Goal: Task Accomplishment & Management: Use online tool/utility

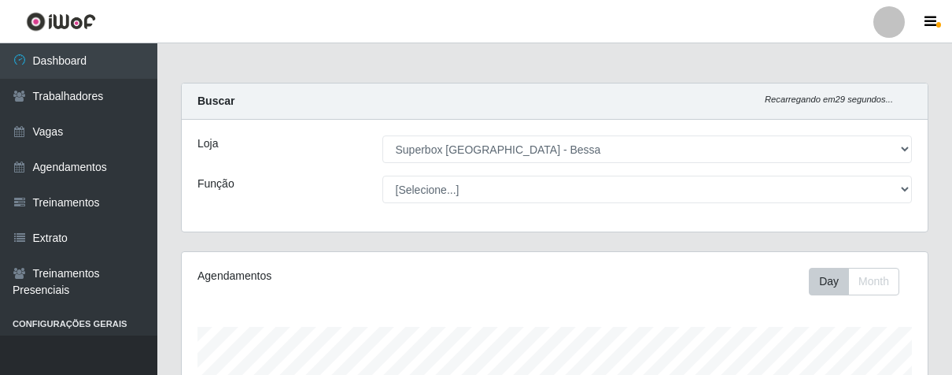
select select "206"
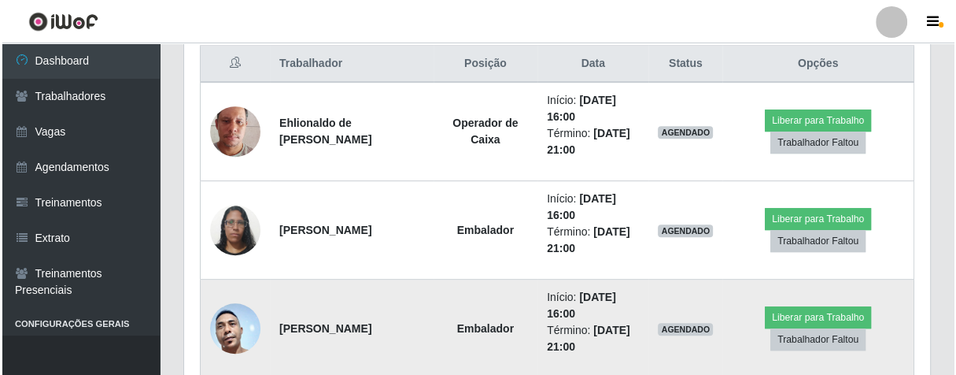
scroll to position [782, 0]
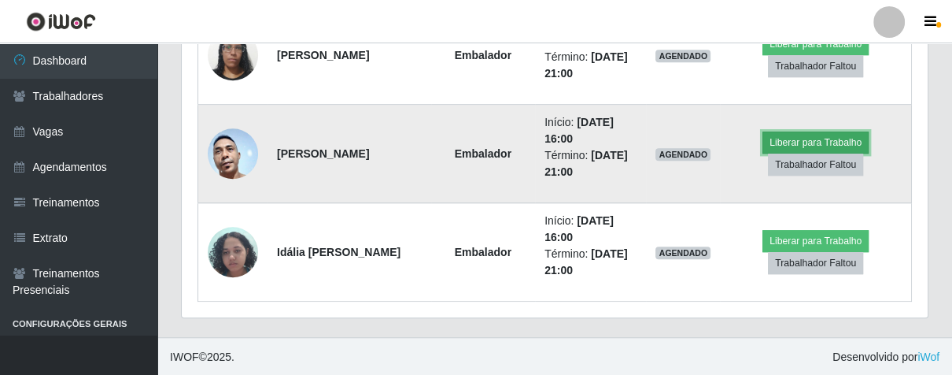
click at [788, 141] on button "Liberar para Trabalho" at bounding box center [816, 142] width 106 height 22
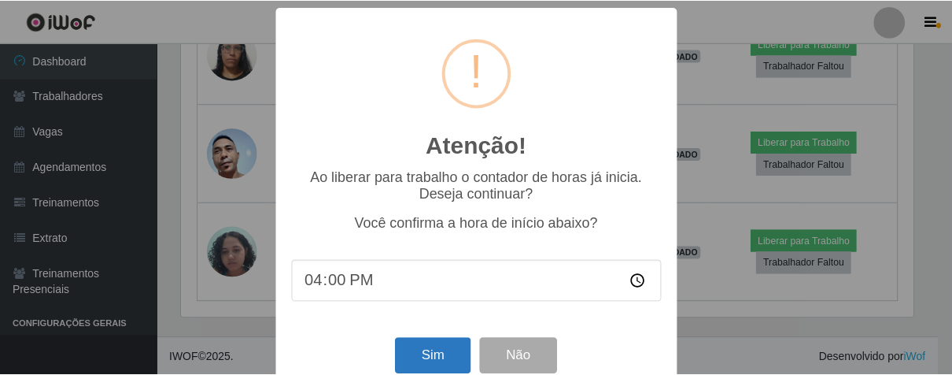
scroll to position [35, 0]
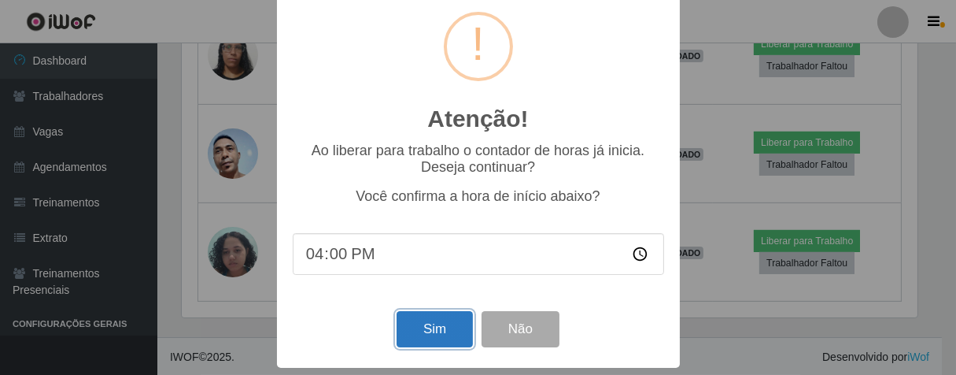
click at [452, 319] on button "Sim" at bounding box center [435, 329] width 76 height 37
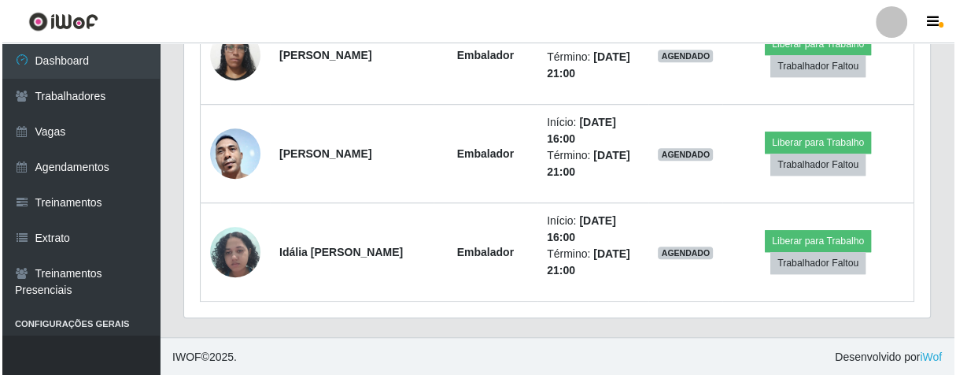
scroll to position [390, 0]
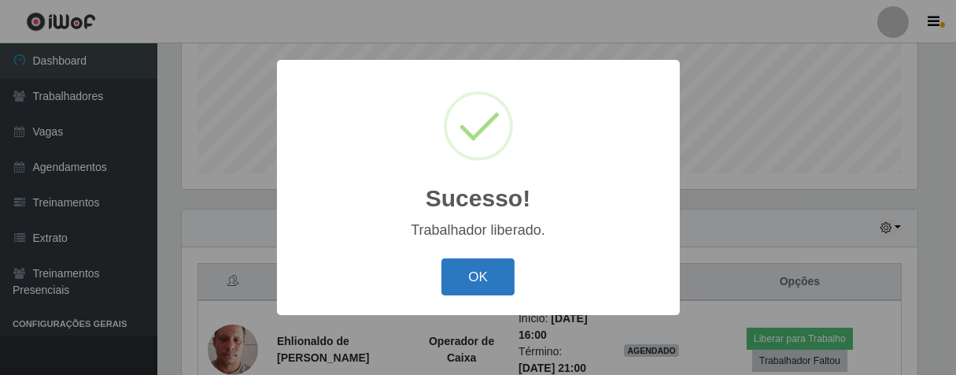
click at [479, 272] on button "OK" at bounding box center [478, 276] width 73 height 37
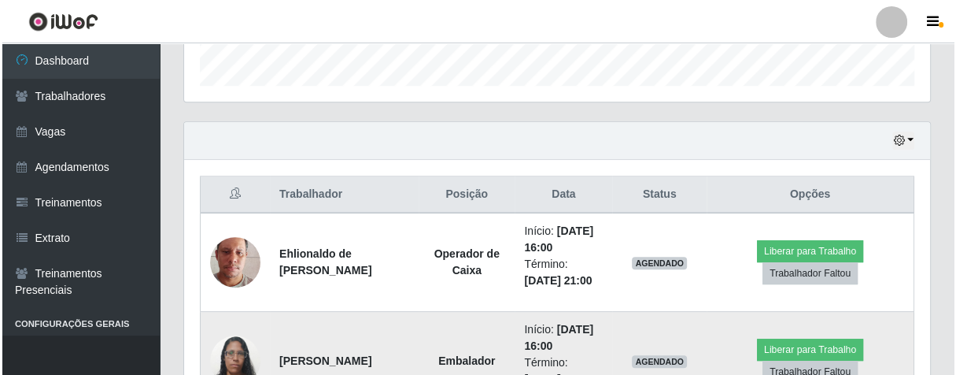
scroll to position [564, 0]
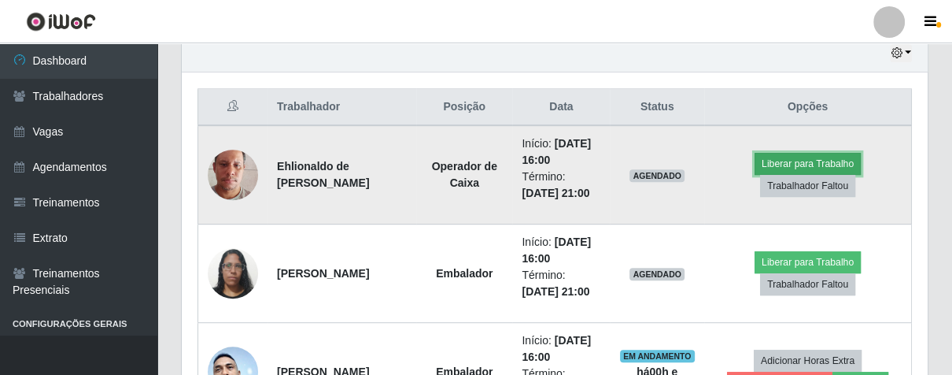
click at [786, 154] on button "Liberar para Trabalho" at bounding box center [808, 164] width 106 height 22
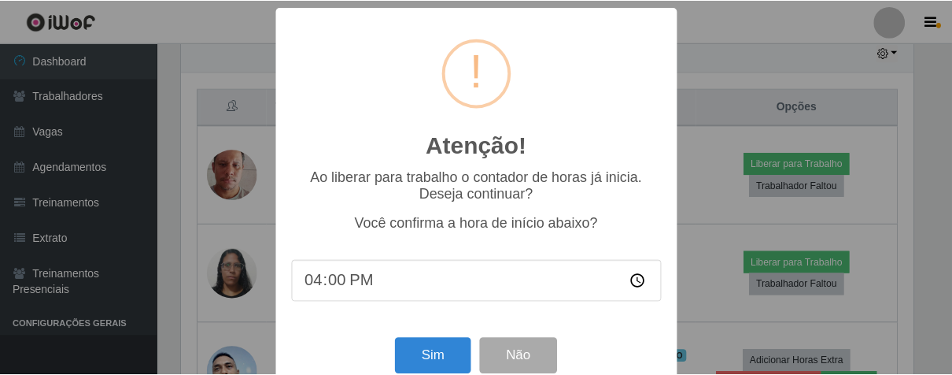
scroll to position [35, 0]
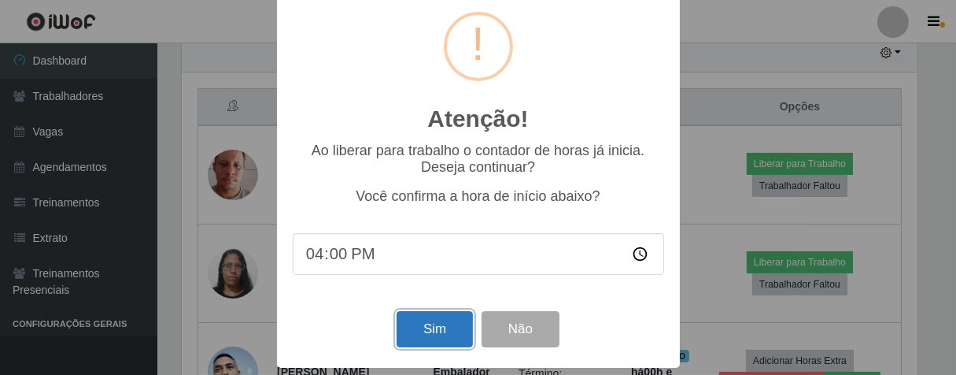
click at [407, 330] on button "Sim" at bounding box center [435, 329] width 76 height 37
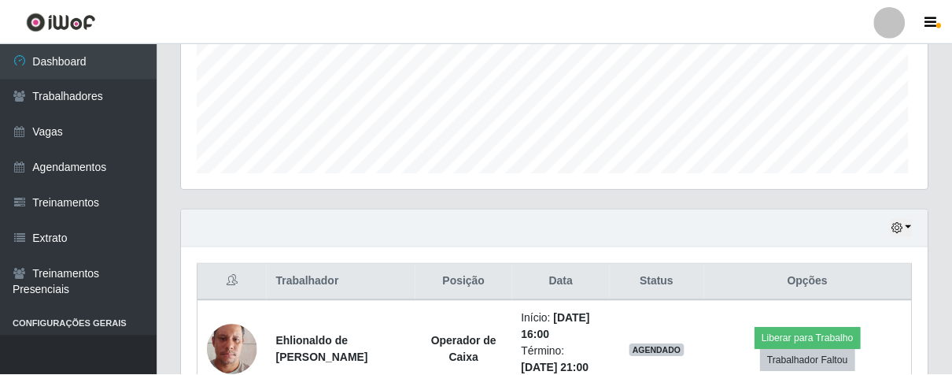
scroll to position [326, 737]
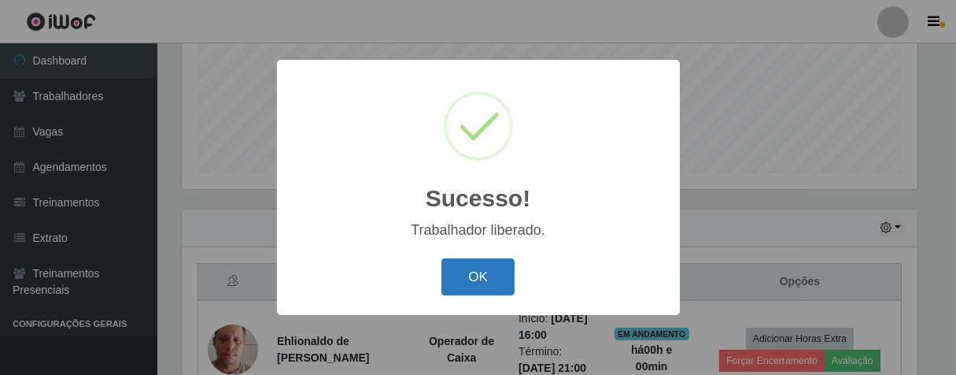
click at [473, 273] on button "OK" at bounding box center [478, 276] width 73 height 37
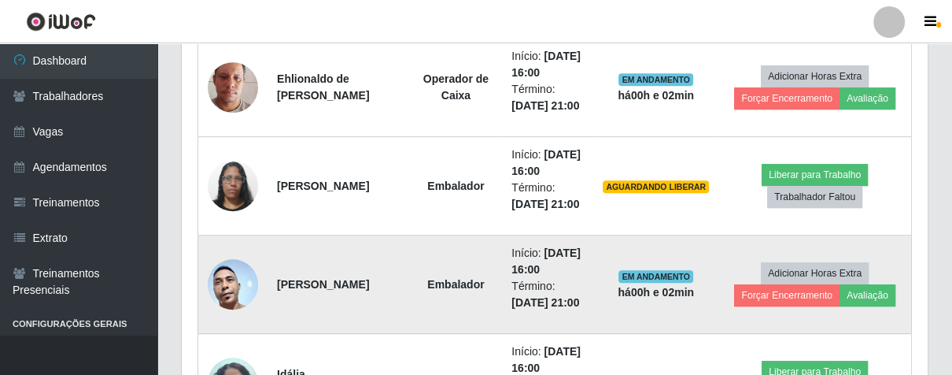
scroll to position [739, 0]
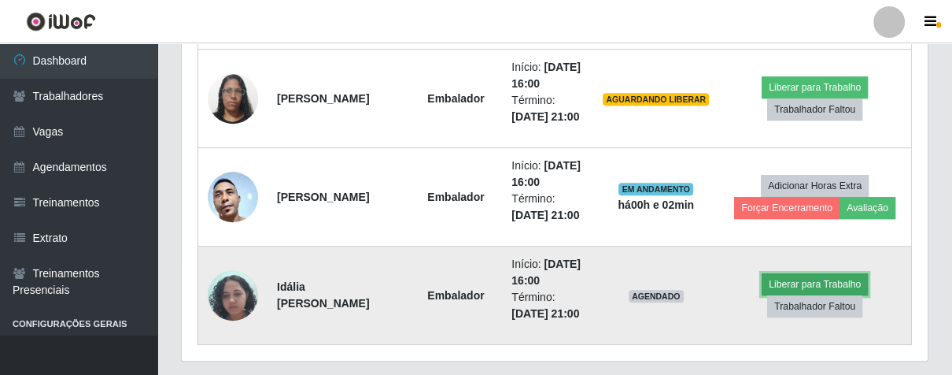
click at [822, 283] on button "Liberar para Trabalho" at bounding box center [815, 284] width 106 height 22
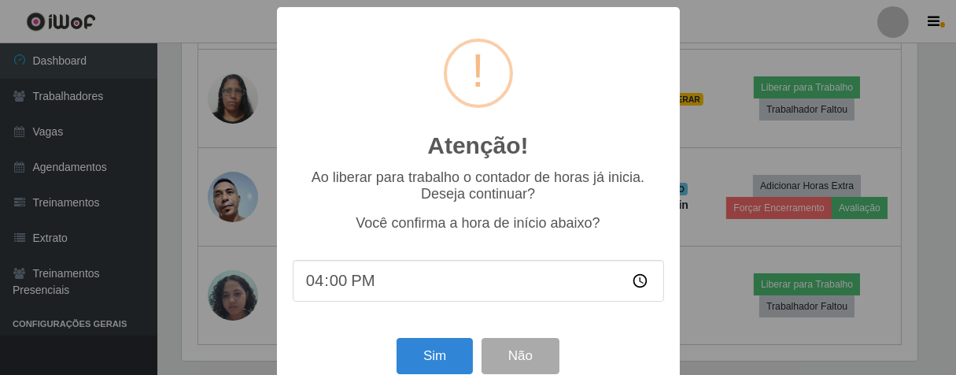
scroll to position [35, 0]
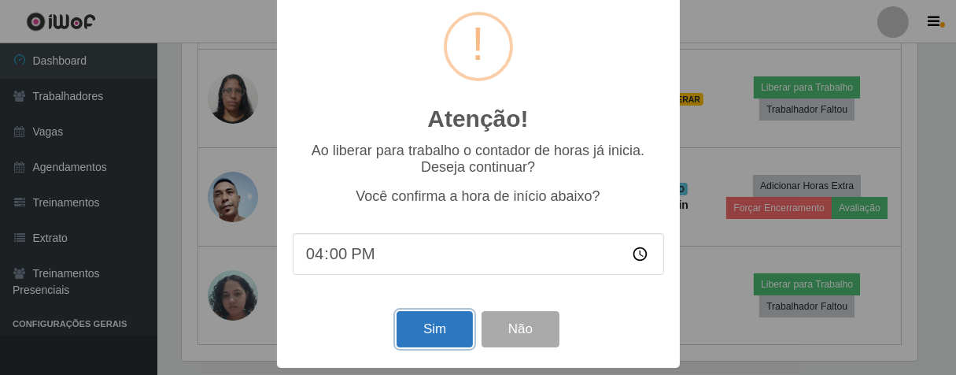
click at [425, 332] on button "Sim" at bounding box center [435, 329] width 76 height 37
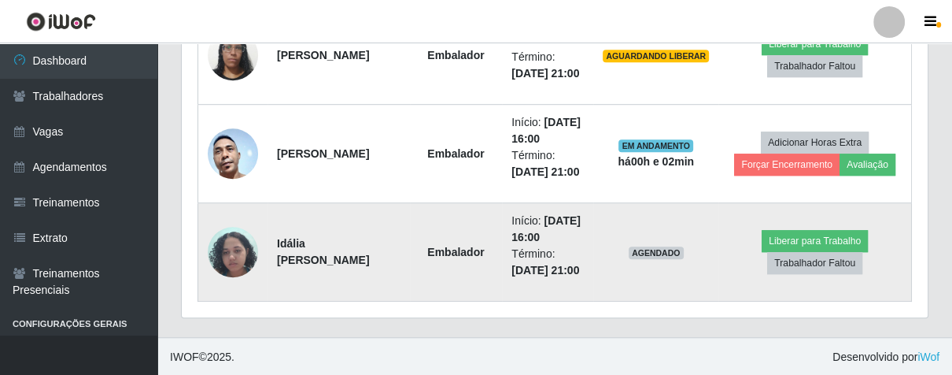
scroll to position [326, 737]
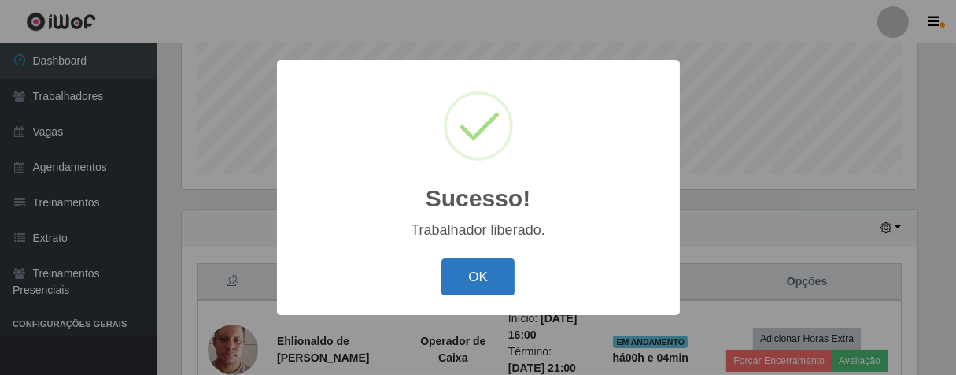
click at [500, 272] on button "OK" at bounding box center [478, 276] width 73 height 37
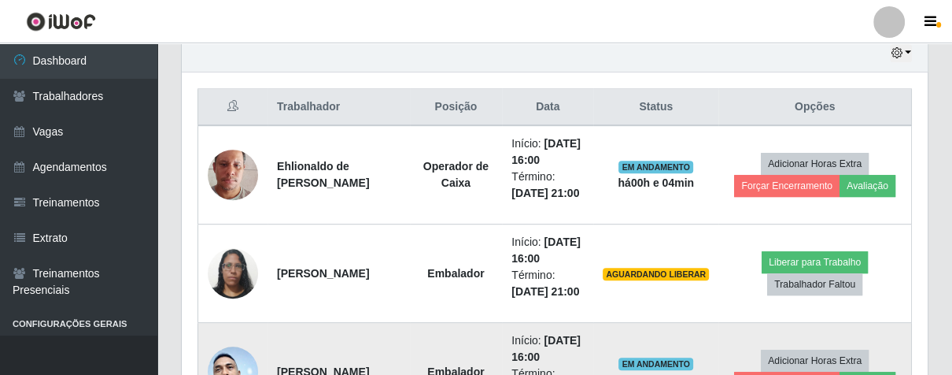
scroll to position [652, 0]
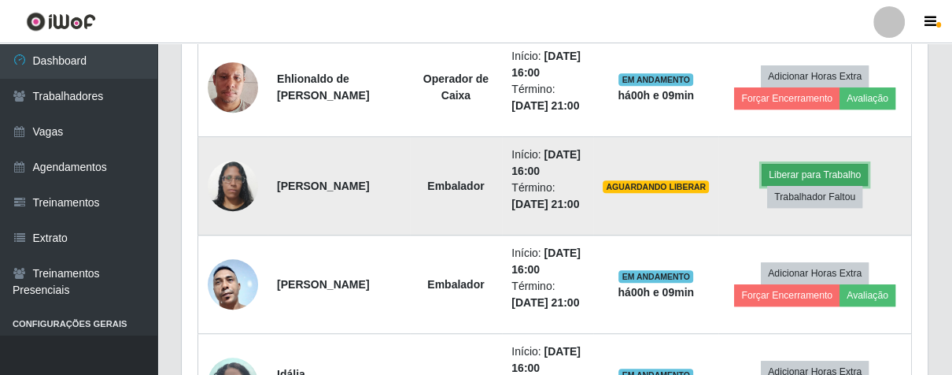
click at [800, 170] on button "Liberar para Trabalho" at bounding box center [815, 175] width 106 height 22
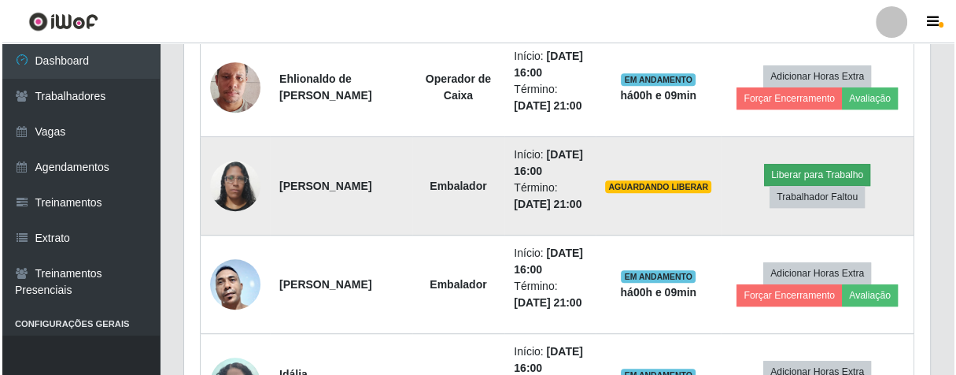
scroll to position [326, 737]
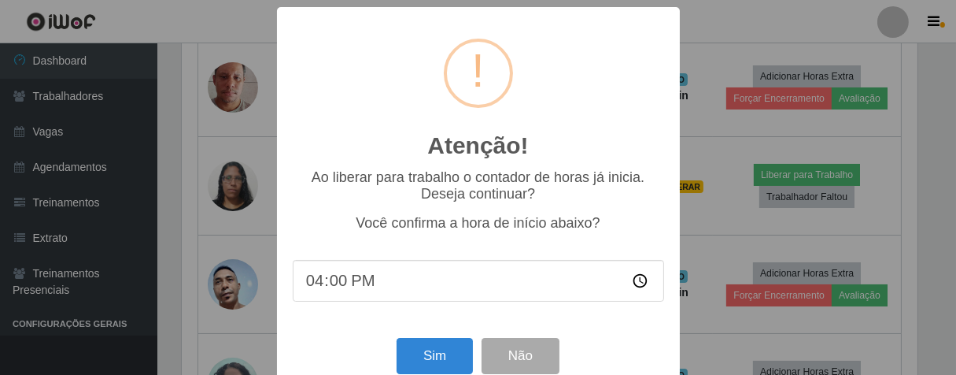
click at [330, 298] on input "16:00" at bounding box center [479, 281] width 372 height 42
type input "16:09"
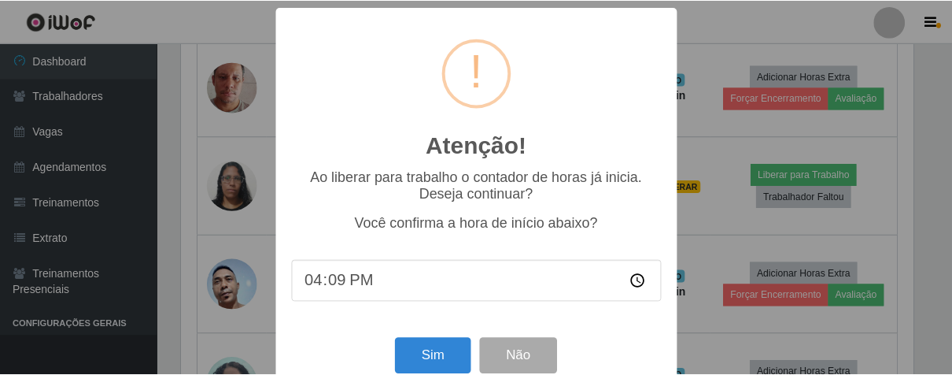
scroll to position [35, 0]
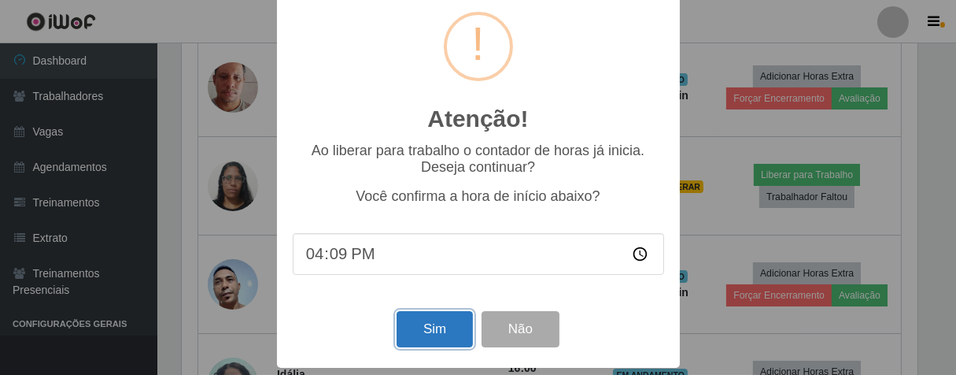
click at [431, 326] on button "Sim" at bounding box center [435, 329] width 76 height 37
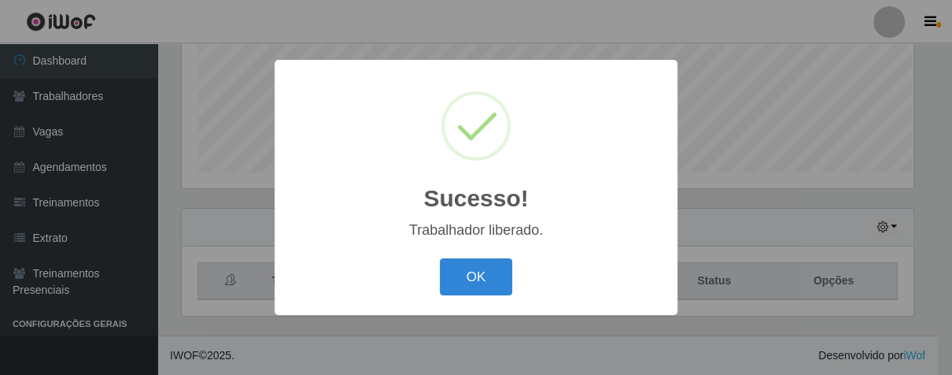
scroll to position [326, 737]
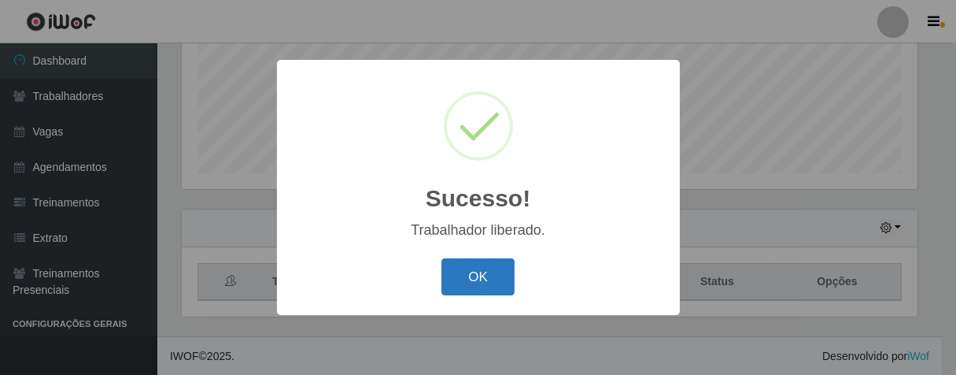
click at [462, 281] on button "OK" at bounding box center [478, 276] width 73 height 37
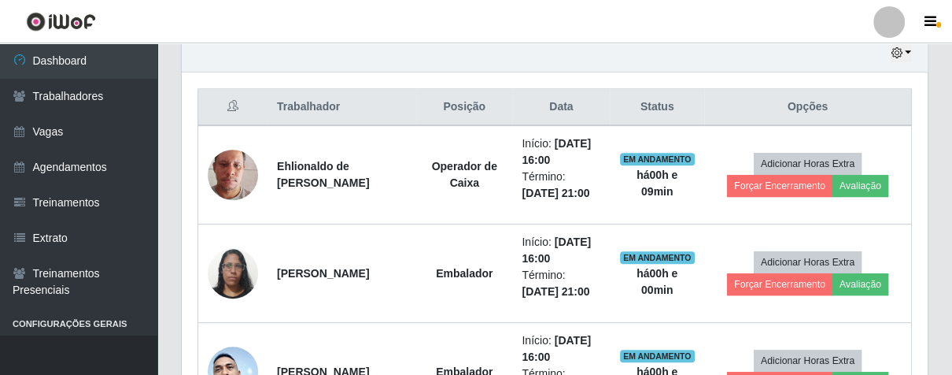
scroll to position [739, 0]
